Goal: Download file/media

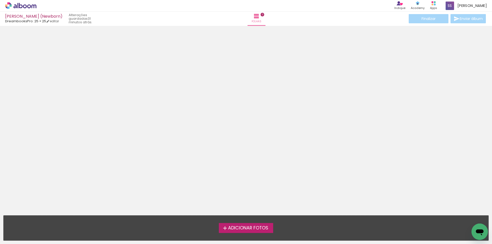
click at [254, 230] on span "Adicionar Fotos" at bounding box center [248, 228] width 40 height 5
click at [0, 0] on input "file" at bounding box center [0, 0] width 0 height 0
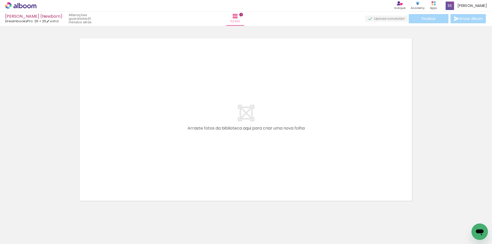
scroll to position [7, 0]
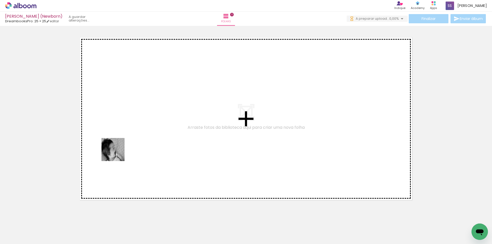
drag, startPoint x: 56, startPoint y: 226, endPoint x: 117, endPoint y: 154, distance: 94.9
click at [117, 154] on quentale-workspace at bounding box center [246, 122] width 492 height 244
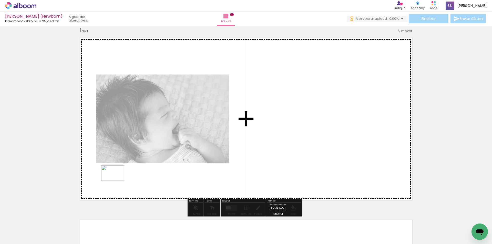
drag, startPoint x: 113, startPoint y: 227, endPoint x: 117, endPoint y: 181, distance: 46.3
click at [117, 181] on quentale-workspace at bounding box center [246, 122] width 492 height 244
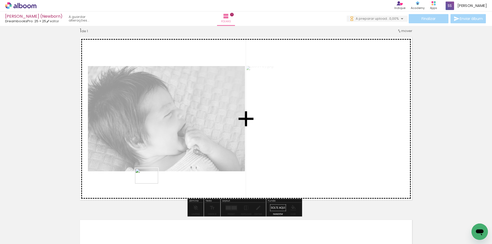
drag, startPoint x: 153, startPoint y: 191, endPoint x: 185, endPoint y: 200, distance: 33.9
click at [151, 184] on quentale-workspace at bounding box center [246, 122] width 492 height 244
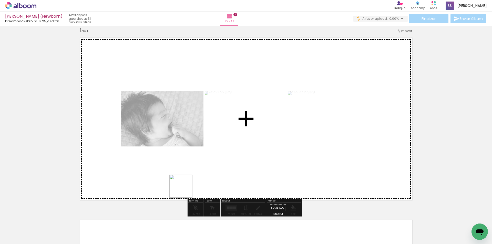
drag, startPoint x: 204, startPoint y: 231, endPoint x: 185, endPoint y: 190, distance: 45.2
click at [185, 190] on quentale-workspace at bounding box center [246, 122] width 492 height 244
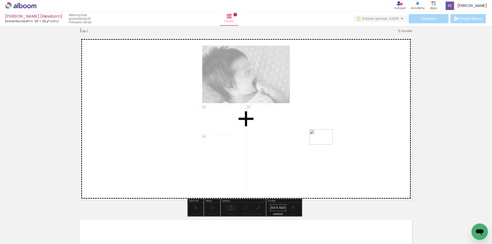
drag, startPoint x: 224, startPoint y: 231, endPoint x: 325, endPoint y: 145, distance: 133.0
click at [325, 145] on quentale-workspace at bounding box center [246, 122] width 492 height 244
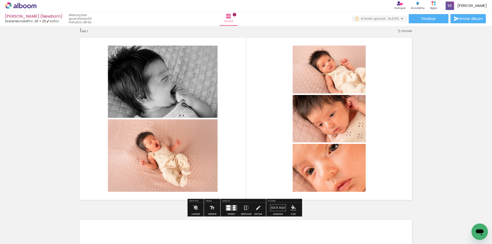
click at [230, 210] on quentale-layouter at bounding box center [232, 208] width 12 height 6
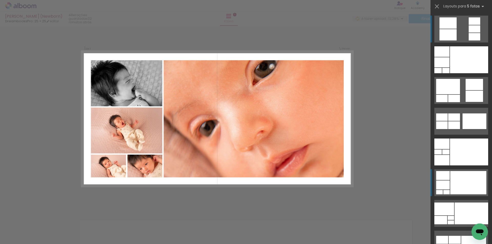
click at [459, 73] on div at bounding box center [469, 59] width 38 height 27
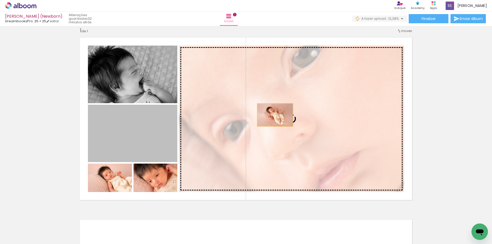
drag, startPoint x: 156, startPoint y: 145, endPoint x: 273, endPoint y: 115, distance: 121.3
click at [0, 0] on slot at bounding box center [0, 0] width 0 height 0
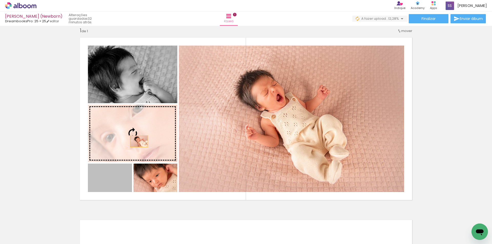
drag, startPoint x: 118, startPoint y: 183, endPoint x: 137, endPoint y: 142, distance: 46.0
click at [0, 0] on slot at bounding box center [0, 0] width 0 height 0
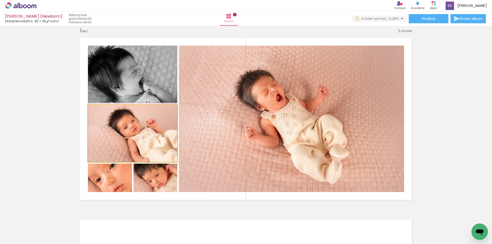
drag, startPoint x: 142, startPoint y: 143, endPoint x: 141, endPoint y: 138, distance: 4.9
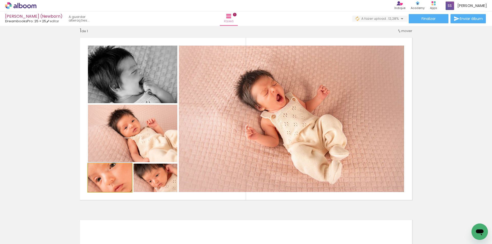
drag, startPoint x: 119, startPoint y: 181, endPoint x: 120, endPoint y: 175, distance: 6.3
drag, startPoint x: 163, startPoint y: 180, endPoint x: 163, endPoint y: 184, distance: 4.1
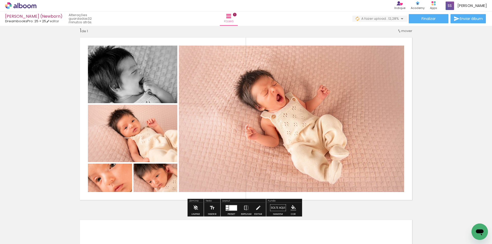
click at [173, 195] on quentale-layouter at bounding box center [246, 119] width 340 height 170
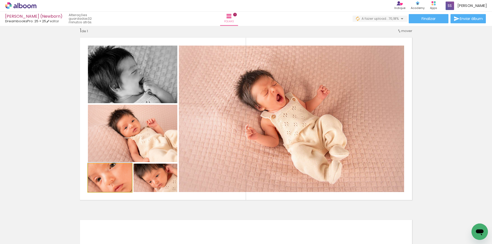
drag, startPoint x: 99, startPoint y: 169, endPoint x: 96, endPoint y: 169, distance: 3.4
type paper-slider "100"
click at [96, 169] on div at bounding box center [100, 169] width 8 height 8
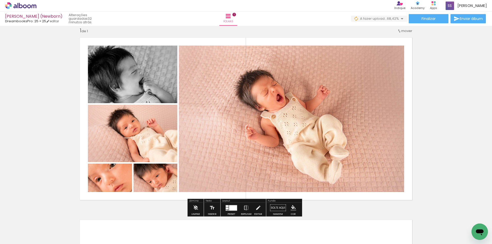
click at [135, 197] on quentale-layouter at bounding box center [246, 119] width 340 height 170
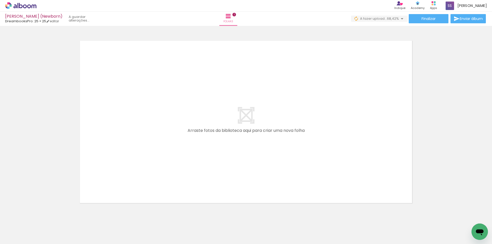
scroll to position [0, 165]
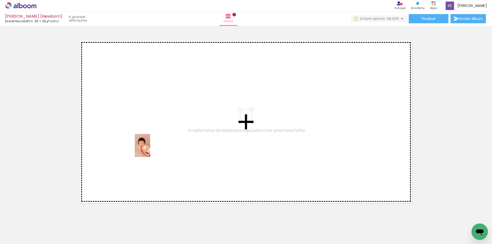
drag, startPoint x: 95, startPoint y: 234, endPoint x: 151, endPoint y: 149, distance: 101.7
click at [151, 149] on quentale-workspace at bounding box center [246, 122] width 492 height 244
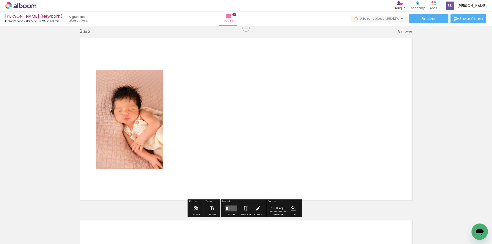
scroll to position [189, 0]
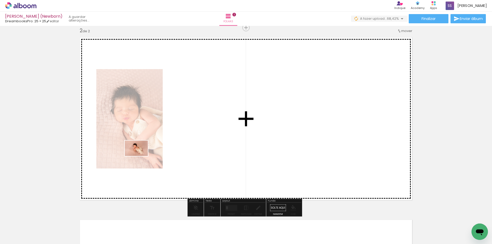
drag, startPoint x: 139, startPoint y: 159, endPoint x: 156, endPoint y: 207, distance: 50.7
click at [140, 157] on quentale-workspace at bounding box center [246, 122] width 492 height 244
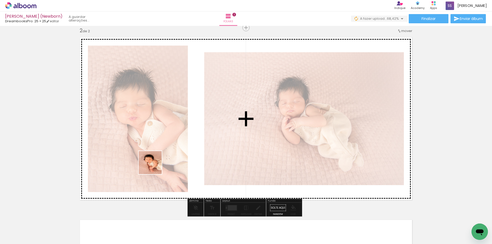
drag, startPoint x: 149, startPoint y: 235, endPoint x: 156, endPoint y: 155, distance: 80.1
click at [156, 155] on quentale-workspace at bounding box center [246, 122] width 492 height 244
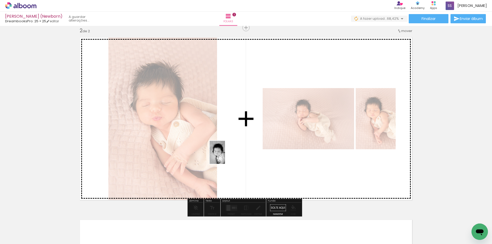
drag, startPoint x: 179, startPoint y: 231, endPoint x: 225, endPoint y: 156, distance: 87.9
click at [225, 156] on quentale-workspace at bounding box center [246, 122] width 492 height 244
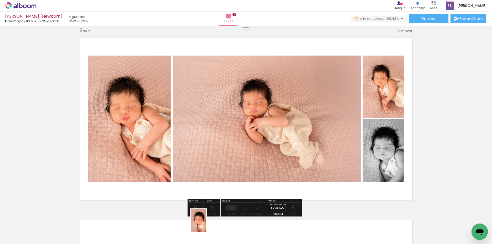
drag, startPoint x: 207, startPoint y: 232, endPoint x: 206, endPoint y: 225, distance: 7.2
click at [206, 225] on div at bounding box center [201, 226] width 17 height 25
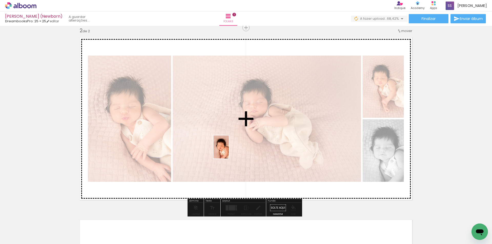
drag, startPoint x: 234, startPoint y: 229, endPoint x: 229, endPoint y: 151, distance: 78.4
click at [229, 151] on quentale-workspace at bounding box center [246, 122] width 492 height 244
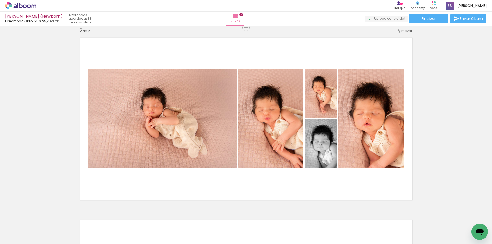
scroll to position [0, 298]
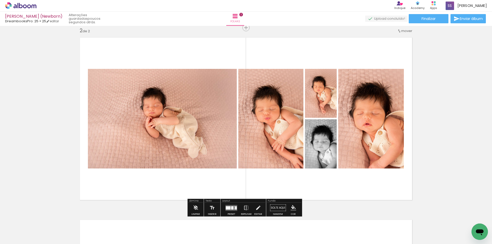
click at [231, 207] on div at bounding box center [232, 207] width 2 height 3
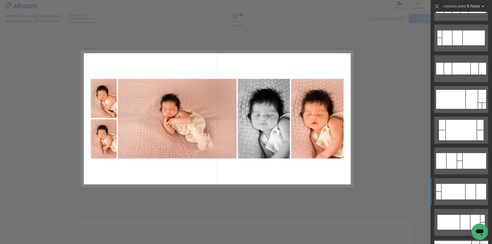
scroll to position [769, 0]
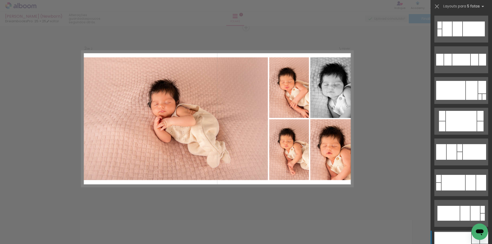
click at [460, 236] on div at bounding box center [453, 244] width 37 height 24
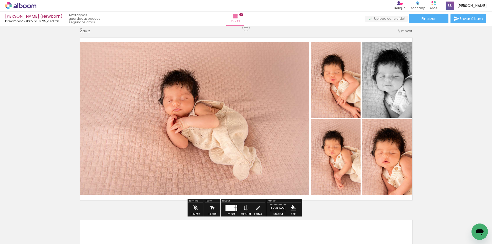
click at [204, 143] on quentale-photo at bounding box center [192, 119] width 233 height 154
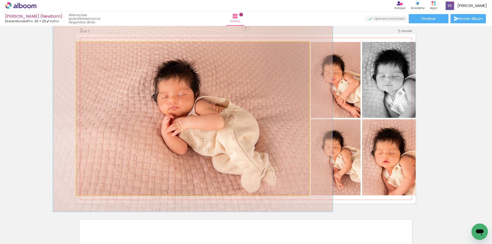
drag, startPoint x: 87, startPoint y: 48, endPoint x: 91, endPoint y: 48, distance: 3.6
type paper-slider "120"
click at [91, 48] on div at bounding box center [92, 47] width 5 height 5
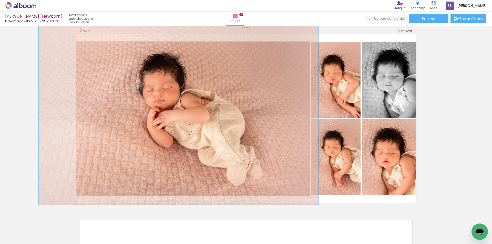
drag, startPoint x: 228, startPoint y: 125, endPoint x: 214, endPoint y: 119, distance: 15.7
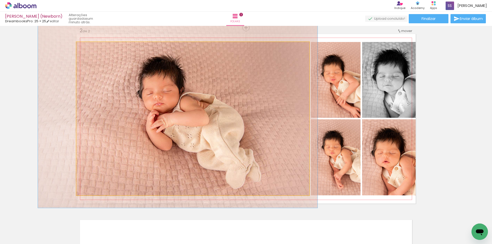
drag, startPoint x: 216, startPoint y: 118, endPoint x: 219, endPoint y: 122, distance: 5.3
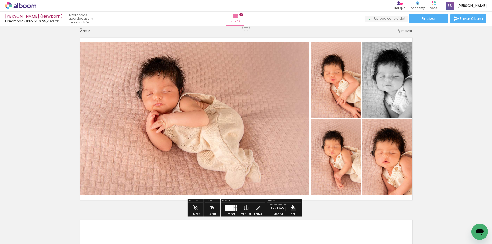
click at [433, 98] on div "Inserir folha 1 de 2 Inserir folha 2 de 2" at bounding box center [246, 112] width 492 height 548
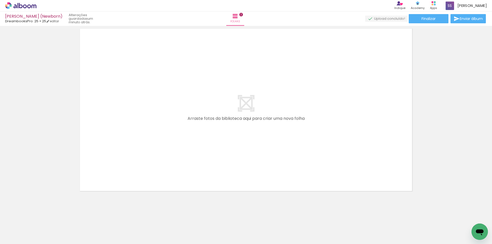
scroll to position [381, 0]
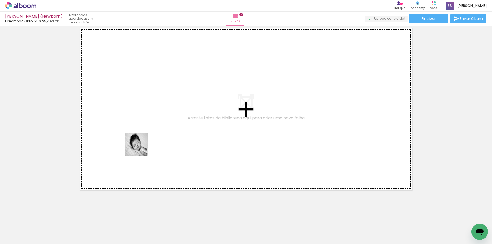
drag, startPoint x: 132, startPoint y: 233, endPoint x: 163, endPoint y: 181, distance: 60.3
click at [141, 148] on quentale-workspace at bounding box center [246, 122] width 492 height 244
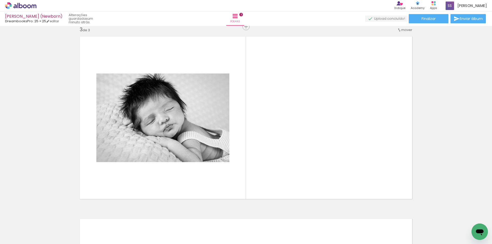
scroll to position [372, 0]
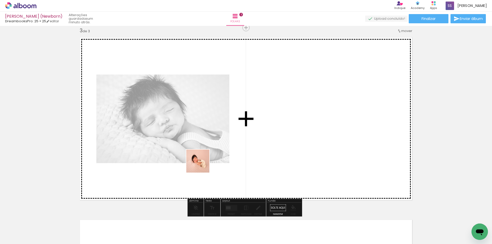
drag, startPoint x: 187, startPoint y: 229, endPoint x: 214, endPoint y: 216, distance: 29.9
click at [202, 166] on quentale-workspace at bounding box center [246, 122] width 492 height 244
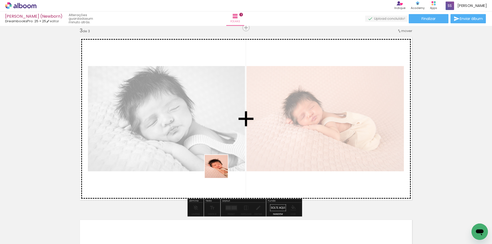
drag, startPoint x: 217, startPoint y: 236, endPoint x: 241, endPoint y: 208, distance: 36.5
click at [222, 174] on quentale-workspace at bounding box center [246, 122] width 492 height 244
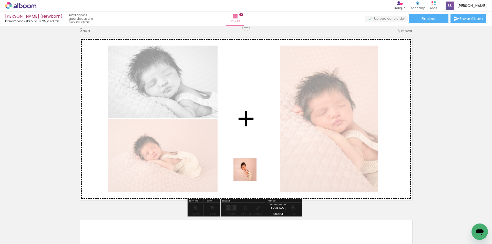
drag, startPoint x: 245, startPoint y: 200, endPoint x: 284, endPoint y: 206, distance: 39.3
click at [250, 161] on quentale-workspace at bounding box center [246, 122] width 492 height 244
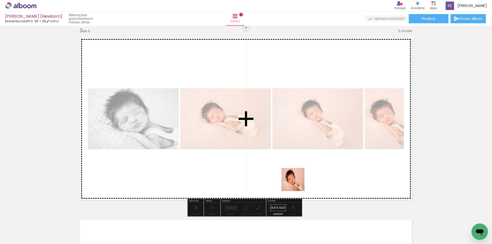
drag, startPoint x: 299, startPoint y: 228, endPoint x: 316, endPoint y: 211, distance: 23.6
click at [296, 168] on quentale-workspace at bounding box center [246, 122] width 492 height 244
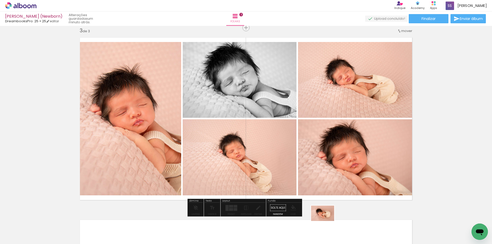
drag, startPoint x: 335, startPoint y: 224, endPoint x: 330, endPoint y: 231, distance: 8.7
click at [330, 231] on div at bounding box center [327, 227] width 25 height 17
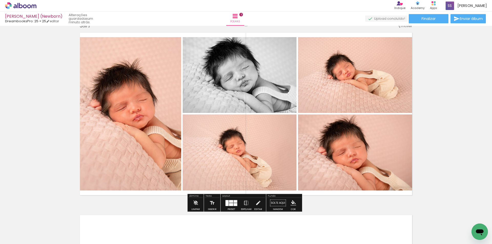
scroll to position [410, 0]
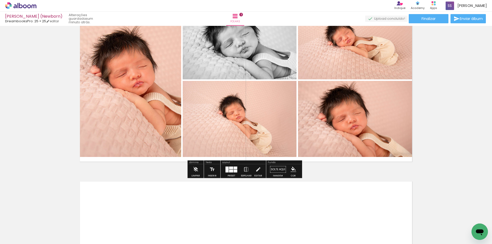
click at [226, 170] on div at bounding box center [227, 170] width 3 height 6
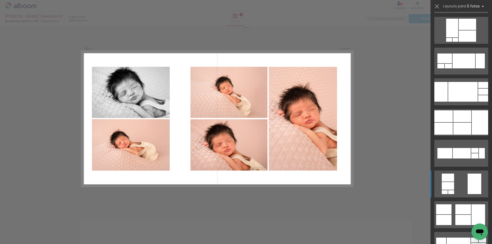
scroll to position [180, 0]
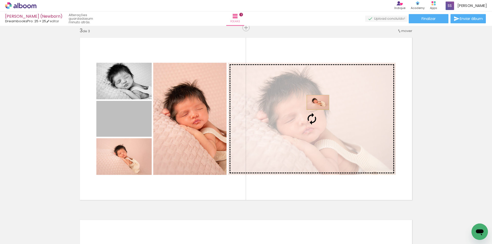
drag, startPoint x: 125, startPoint y: 129, endPoint x: 316, endPoint y: 103, distance: 192.6
click at [0, 0] on slot at bounding box center [0, 0] width 0 height 0
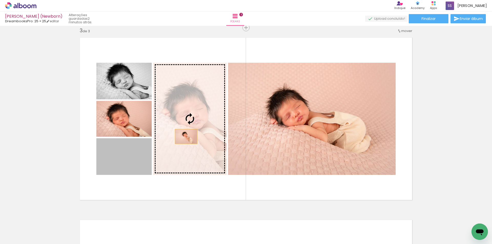
drag, startPoint x: 127, startPoint y: 165, endPoint x: 184, endPoint y: 137, distance: 63.9
click at [0, 0] on slot at bounding box center [0, 0] width 0 height 0
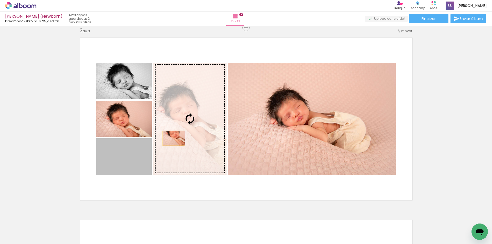
drag, startPoint x: 127, startPoint y: 158, endPoint x: 172, endPoint y: 138, distance: 49.2
click at [0, 0] on slot at bounding box center [0, 0] width 0 height 0
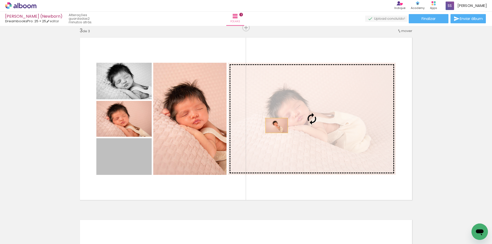
drag, startPoint x: 131, startPoint y: 168, endPoint x: 279, endPoint y: 125, distance: 154.5
click at [0, 0] on slot at bounding box center [0, 0] width 0 height 0
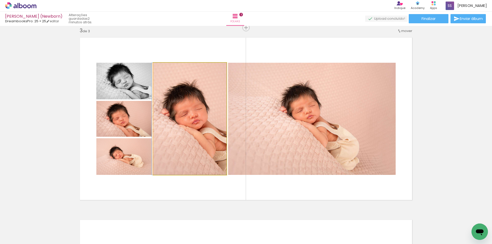
drag, startPoint x: 199, startPoint y: 140, endPoint x: 194, endPoint y: 141, distance: 4.5
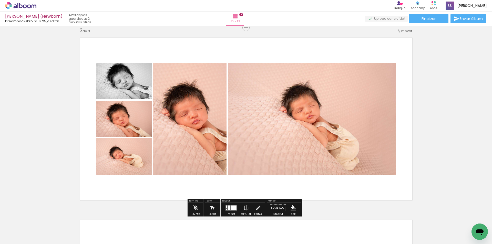
click at [220, 190] on quentale-layouter at bounding box center [246, 119] width 340 height 170
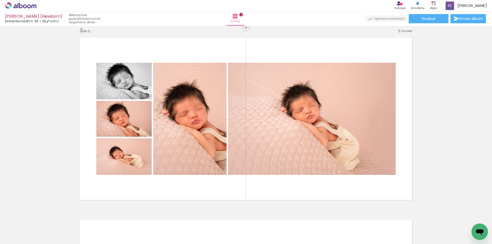
scroll to position [0, 320]
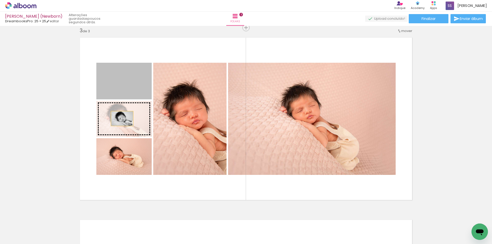
drag, startPoint x: 123, startPoint y: 91, endPoint x: 120, endPoint y: 119, distance: 28.3
click at [0, 0] on slot at bounding box center [0, 0] width 0 height 0
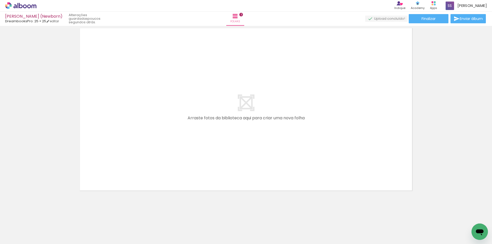
scroll to position [0, 491]
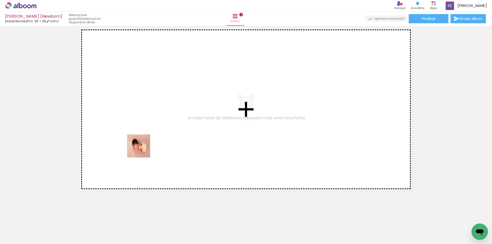
drag, startPoint x: 139, startPoint y: 216, endPoint x: 143, endPoint y: 150, distance: 66.5
click at [143, 150] on quentale-workspace at bounding box center [246, 122] width 492 height 244
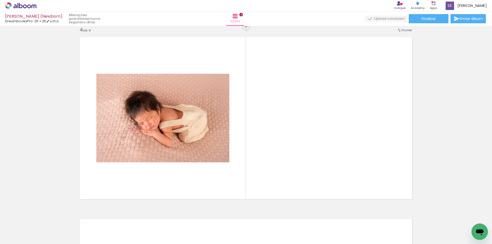
scroll to position [554, 0]
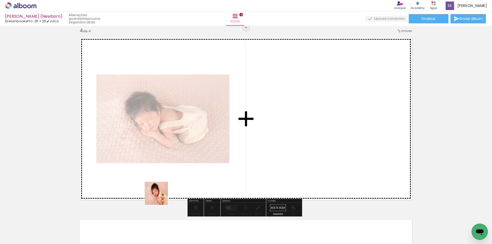
drag, startPoint x: 160, startPoint y: 197, endPoint x: 196, endPoint y: 221, distance: 43.2
click at [169, 155] on quentale-workspace at bounding box center [246, 122] width 492 height 244
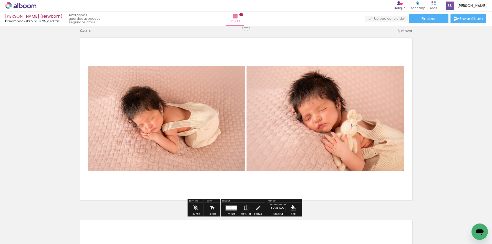
drag, startPoint x: 196, startPoint y: 233, endPoint x: 226, endPoint y: 216, distance: 35.0
click at [207, 163] on quentale-workspace at bounding box center [246, 122] width 492 height 244
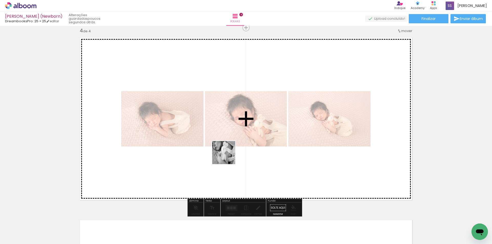
drag, startPoint x: 225, startPoint y: 230, endPoint x: 228, endPoint y: 157, distance: 73.1
click at [228, 157] on quentale-workspace at bounding box center [246, 122] width 492 height 244
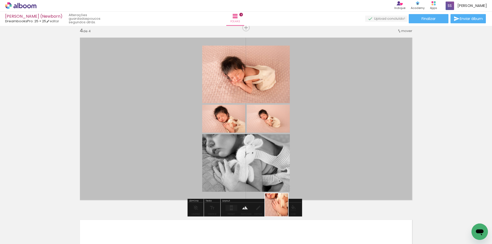
drag, startPoint x: 276, startPoint y: 230, endPoint x: 290, endPoint y: 163, distance: 67.5
click at [290, 162] on quentale-workspace at bounding box center [246, 122] width 492 height 244
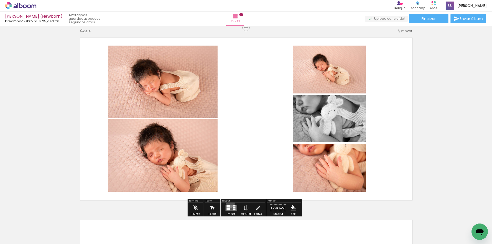
click at [230, 204] on div at bounding box center [232, 208] width 14 height 10
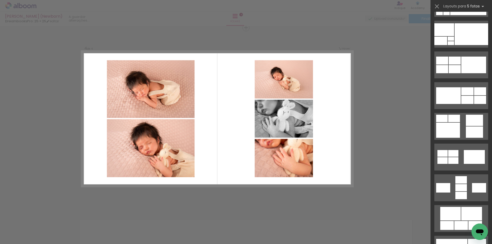
scroll to position [0, 0]
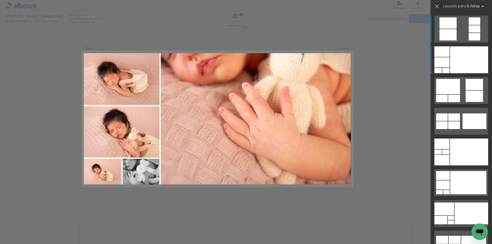
click at [454, 60] on div at bounding box center [469, 59] width 38 height 27
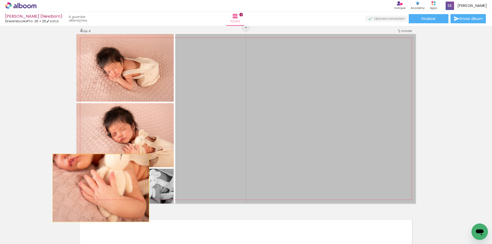
drag, startPoint x: 233, startPoint y: 160, endPoint x: 99, endPoint y: 188, distance: 137.4
click at [0, 0] on slot at bounding box center [0, 0] width 0 height 0
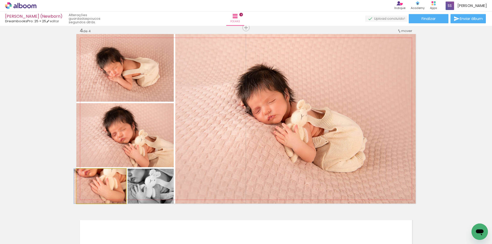
drag, startPoint x: 105, startPoint y: 188, endPoint x: 101, endPoint y: 193, distance: 6.3
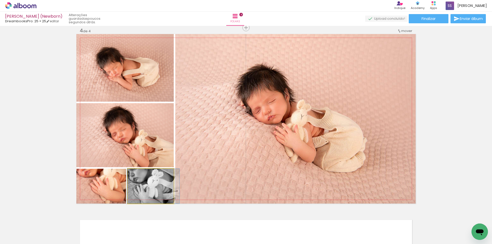
drag, startPoint x: 146, startPoint y: 192, endPoint x: 148, endPoint y: 190, distance: 3.3
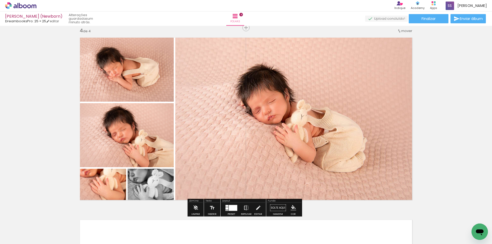
click at [244, 208] on iron-icon at bounding box center [247, 208] width 6 height 10
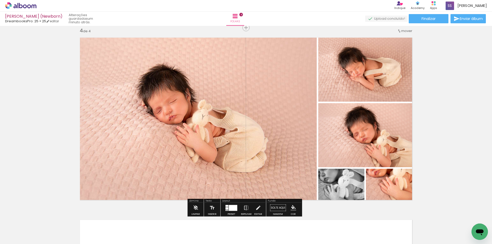
click at [205, 106] on quentale-photo at bounding box center [196, 119] width 241 height 170
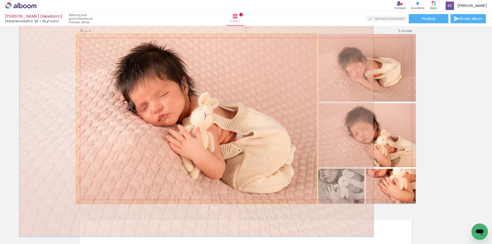
drag, startPoint x: 90, startPoint y: 39, endPoint x: 96, endPoint y: 39, distance: 5.9
type paper-slider "139"
click at [96, 39] on div at bounding box center [95, 39] width 8 height 8
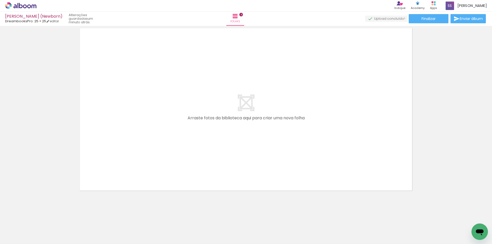
scroll to position [0, 559]
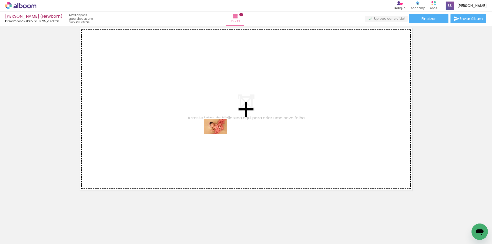
drag, startPoint x: 238, startPoint y: 231, endPoint x: 260, endPoint y: 233, distance: 21.9
click at [220, 134] on quentale-workspace at bounding box center [246, 122] width 492 height 244
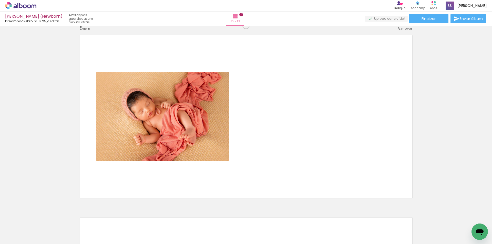
scroll to position [737, 0]
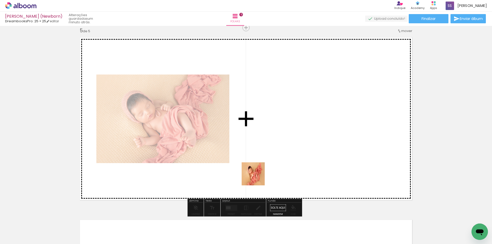
drag, startPoint x: 269, startPoint y: 227, endPoint x: 292, endPoint y: 232, distance: 23.6
click at [255, 162] on quentale-workspace at bounding box center [246, 122] width 492 height 244
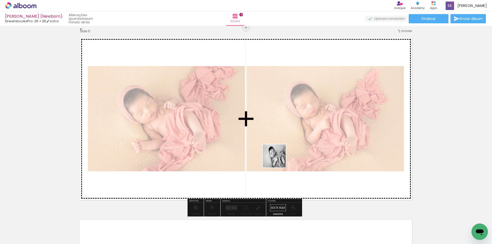
drag, startPoint x: 297, startPoint y: 209, endPoint x: 276, endPoint y: 156, distance: 57.0
click at [276, 156] on quentale-workspace at bounding box center [246, 122] width 492 height 244
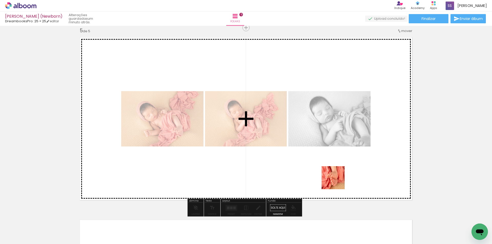
drag, startPoint x: 353, startPoint y: 228, endPoint x: 380, endPoint y: 220, distance: 28.1
click at [335, 176] on quentale-workspace at bounding box center [246, 122] width 492 height 244
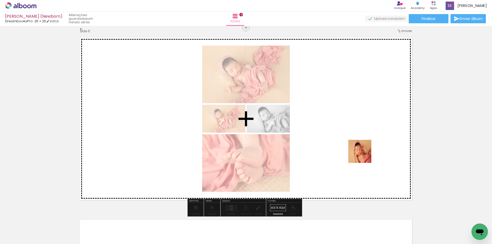
drag, startPoint x: 388, startPoint y: 230, endPoint x: 364, endPoint y: 155, distance: 78.7
click at [364, 155] on quentale-workspace at bounding box center [246, 122] width 492 height 244
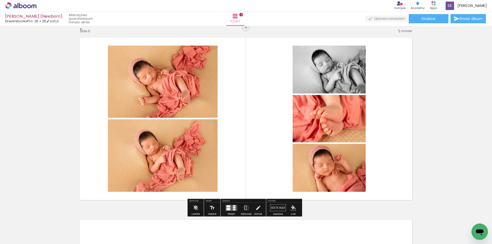
click at [233, 208] on div at bounding box center [234, 208] width 3 height 2
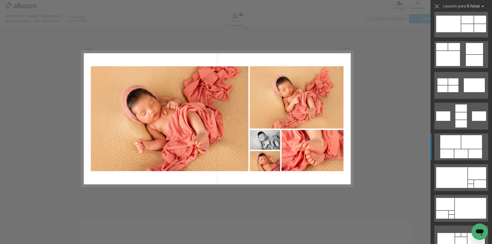
scroll to position [282, 0]
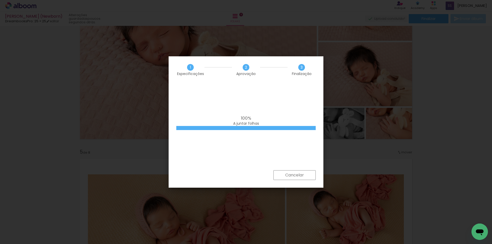
scroll to position [0, 1188]
click at [0, 0] on slot "Cancelar" at bounding box center [0, 0] width 0 height 0
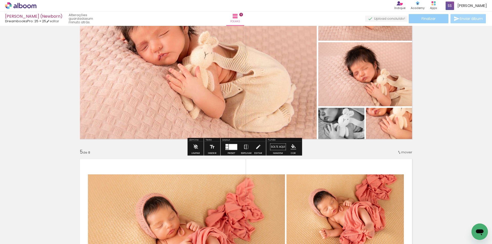
click at [435, 15] on paper-button "Finalizar" at bounding box center [429, 18] width 40 height 9
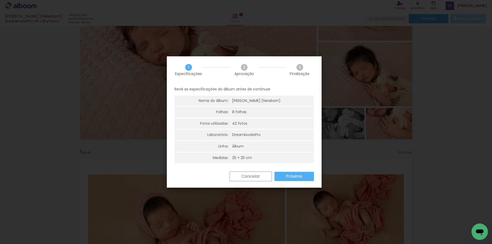
click at [0, 0] on slot "Próximo" at bounding box center [0, 0] width 0 height 0
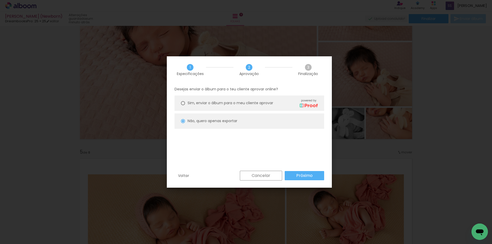
click at [315, 175] on paper-button "Próximo" at bounding box center [304, 175] width 39 height 9
type input "Alta, 300 DPI"
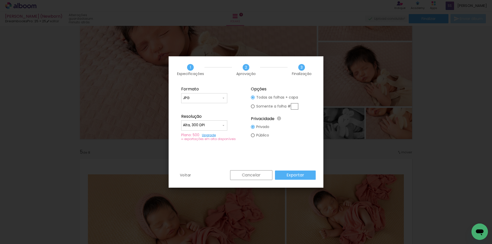
click at [288, 175] on paper-button "Exportar" at bounding box center [295, 175] width 41 height 9
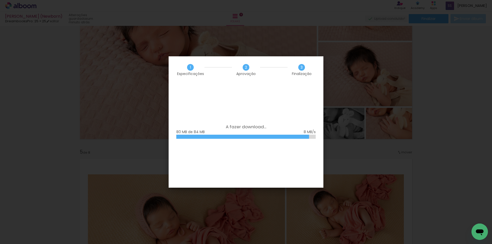
scroll to position [0, 1188]
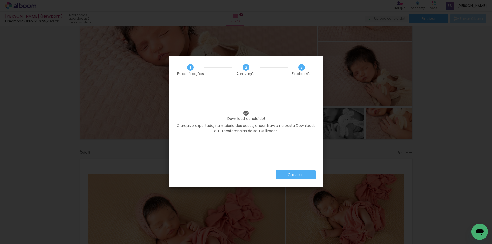
scroll to position [0, 1188]
click at [281, 47] on iron-overlay-backdrop at bounding box center [246, 122] width 492 height 244
click at [0, 0] on slot "Concluir" at bounding box center [0, 0] width 0 height 0
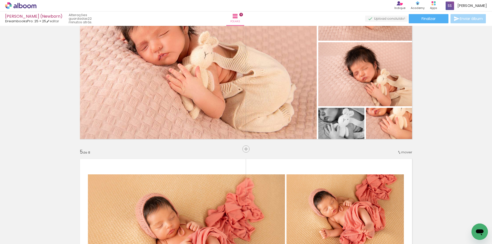
scroll to position [0, 1188]
